Goal: Transaction & Acquisition: Purchase product/service

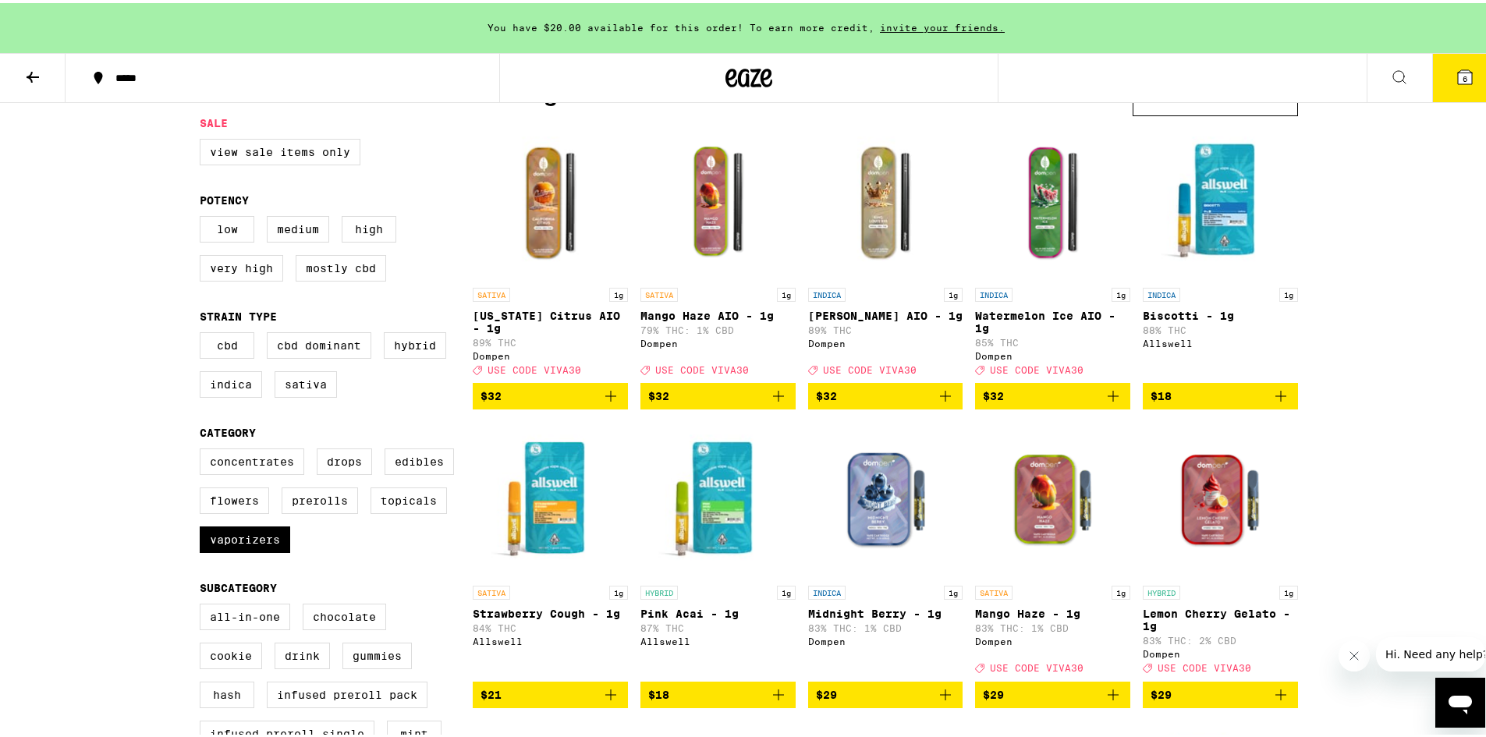
scroll to position [156, 0]
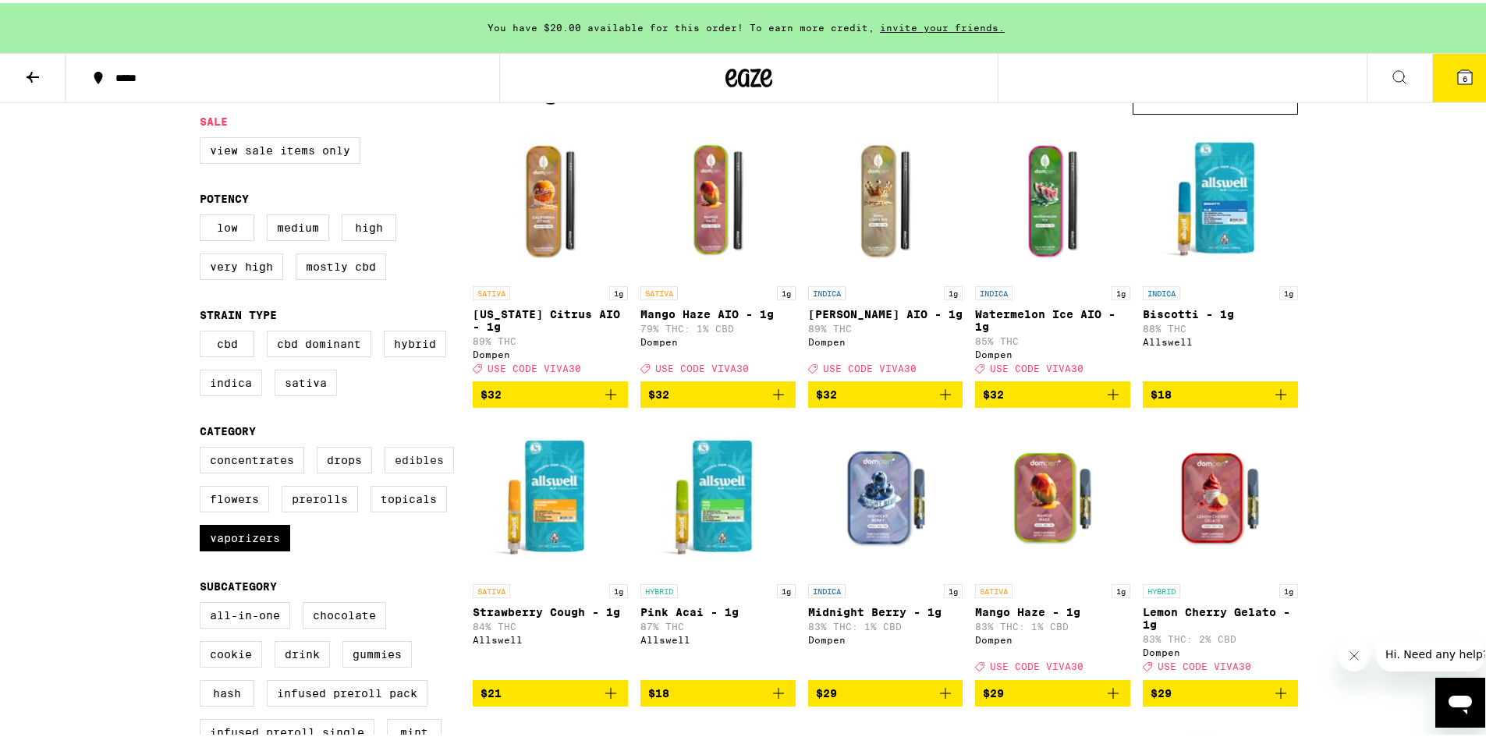
click at [415, 470] on label "Edibles" at bounding box center [419, 457] width 69 height 27
click at [204, 447] on input "Edibles" at bounding box center [203, 446] width 1 height 1
checkbox input "true"
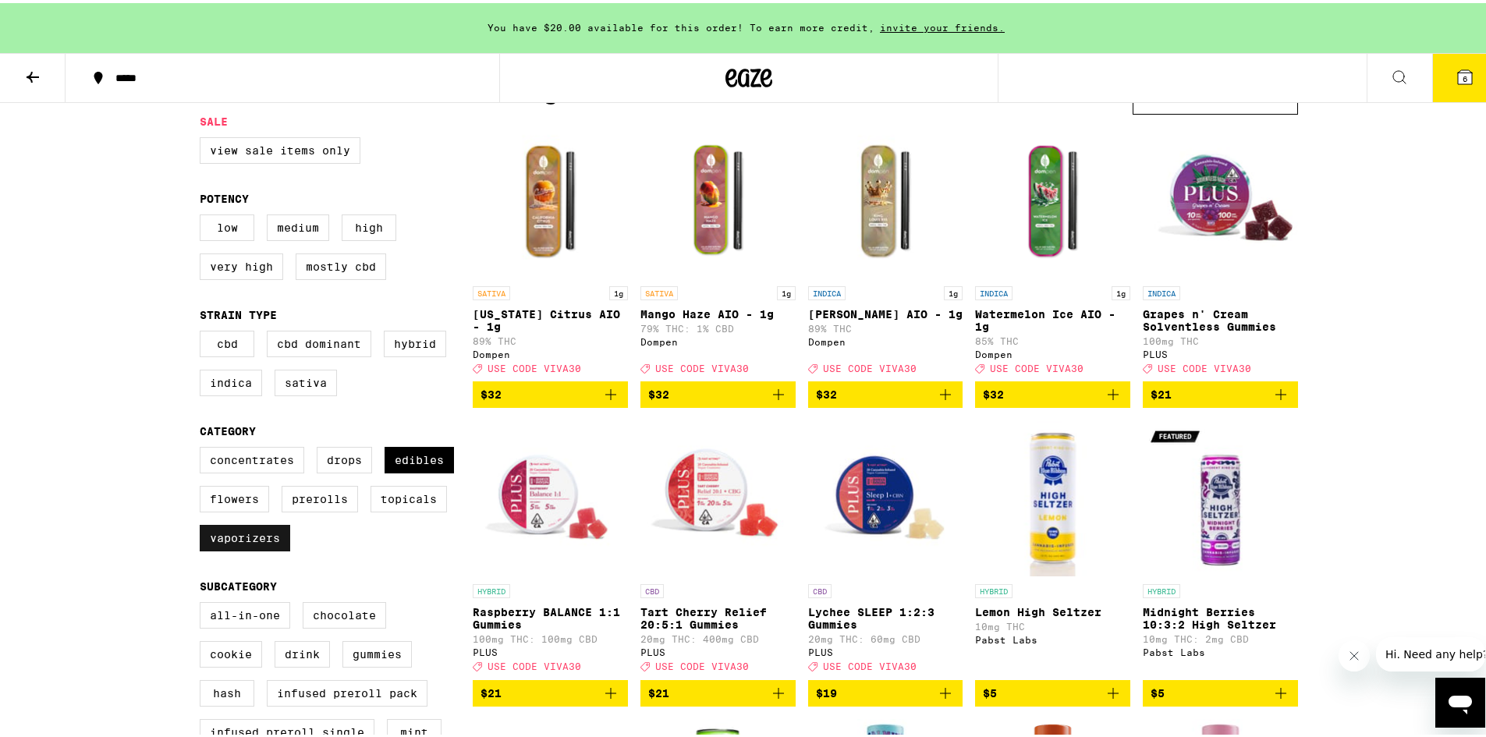
click at [264, 548] on label "Vaporizers" at bounding box center [245, 535] width 90 height 27
click at [204, 447] on input "Vaporizers" at bounding box center [203, 446] width 1 height 1
checkbox input "false"
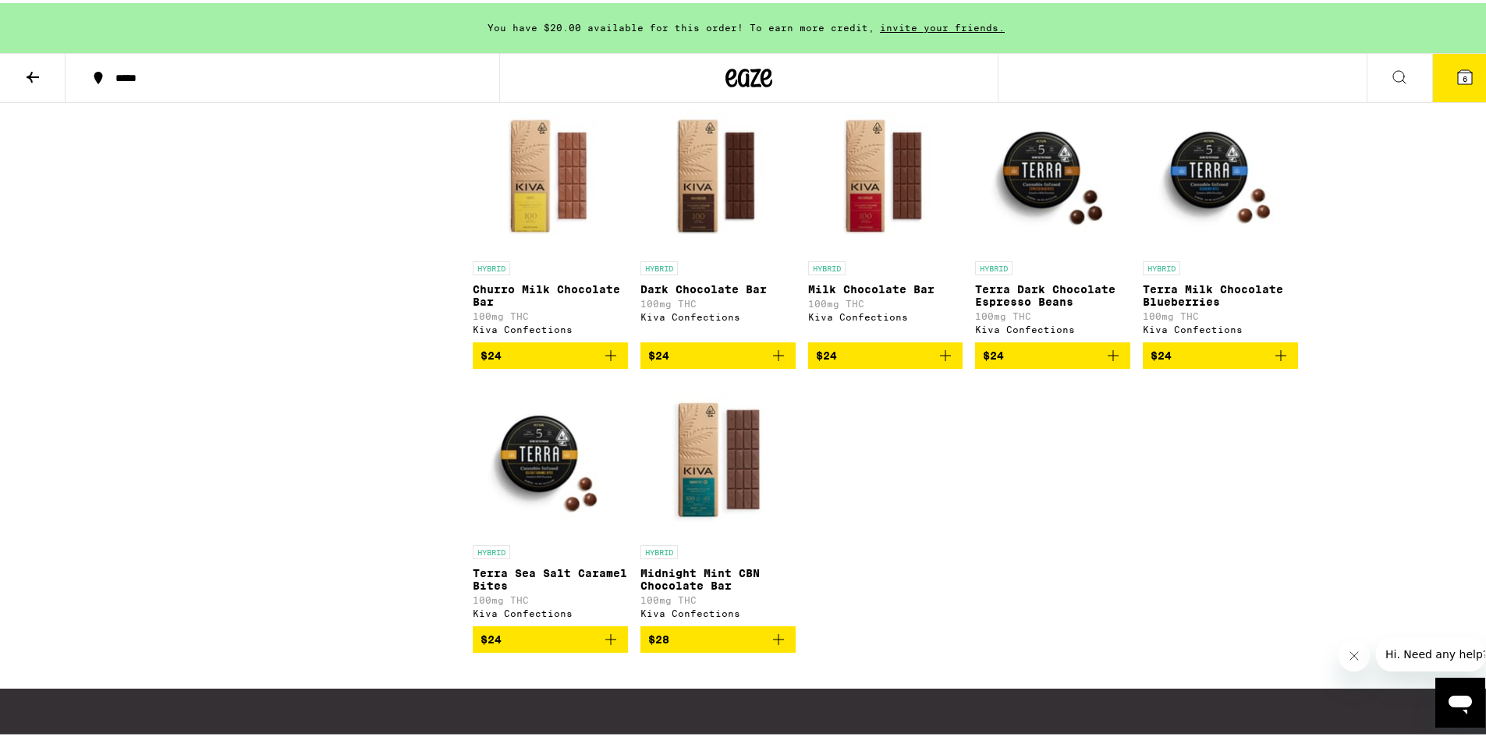
scroll to position [2496, 0]
